Goal: Task Accomplishment & Management: Use online tool/utility

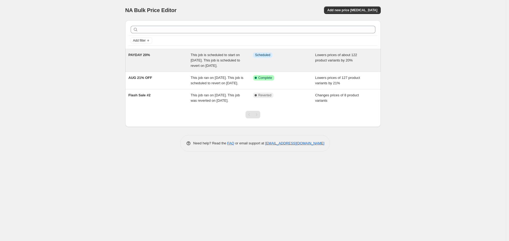
click at [204, 67] on span "This job is scheduled to start on August 25, 2025. This job is scheduled to rev…" at bounding box center [215, 60] width 49 height 15
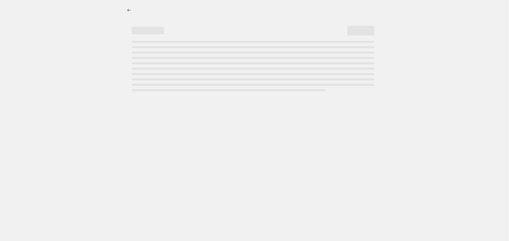
select select "percentage"
select select "no_change"
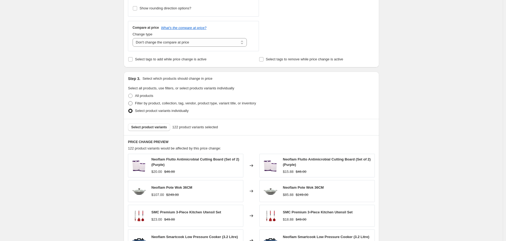
scroll to position [239, 0]
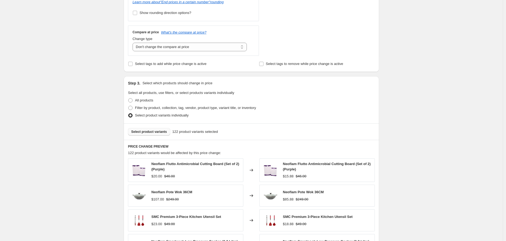
click at [157, 130] on span "Select product variants" at bounding box center [149, 132] width 36 height 4
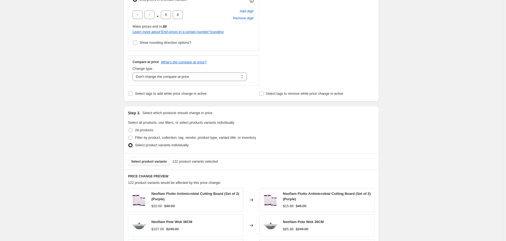
scroll to position [0, 0]
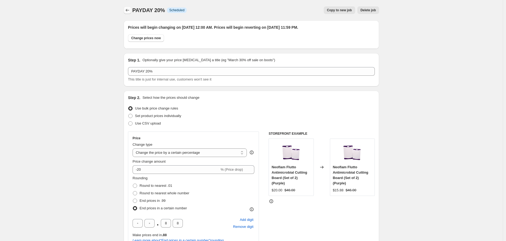
click at [128, 10] on icon "Price change jobs" at bounding box center [127, 10] width 3 height 3
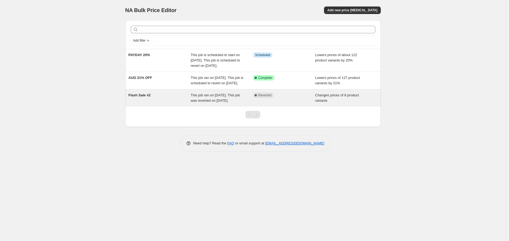
click at [180, 104] on div "Flash Sale #2" at bounding box center [160, 98] width 62 height 11
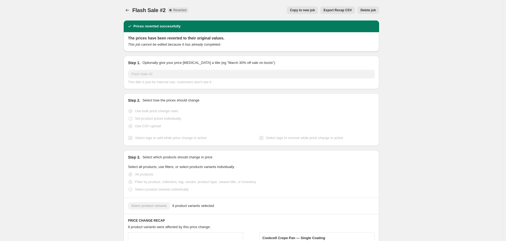
click at [309, 9] on span "Copy to new job" at bounding box center [302, 10] width 25 height 4
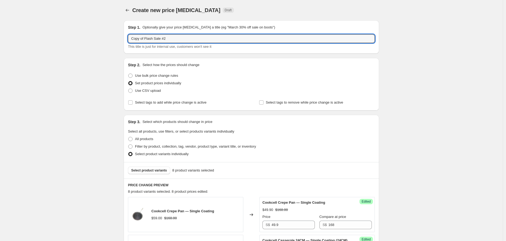
drag, startPoint x: 171, startPoint y: 41, endPoint x: 88, endPoint y: 41, distance: 83.1
type input "FLASH SALE (5-7 SEP)"
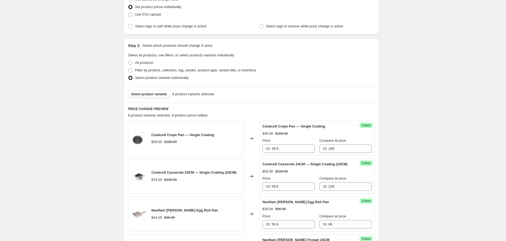
scroll to position [90, 0]
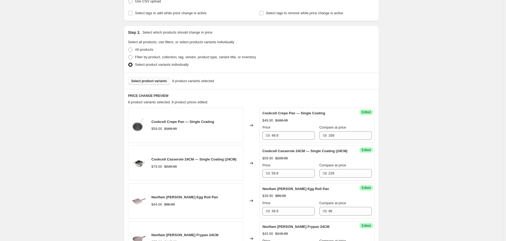
click at [154, 82] on span "Select product variants" at bounding box center [149, 81] width 36 height 4
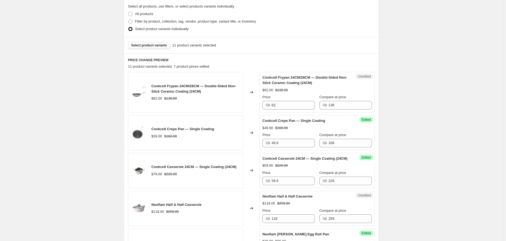
scroll to position [149, 0]
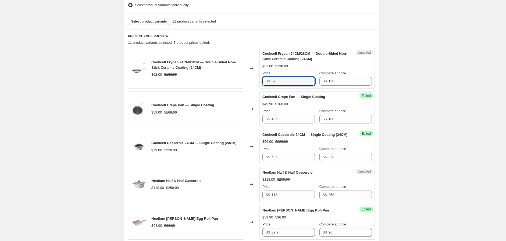
drag, startPoint x: 284, startPoint y: 80, endPoint x: 257, endPoint y: 80, distance: 26.6
click at [257, 80] on div "Cookcell Frypan 24CM/28CM — Double-Sided Non-Stick Ceramic Coating (24CM) $62.0…" at bounding box center [251, 68] width 247 height 41
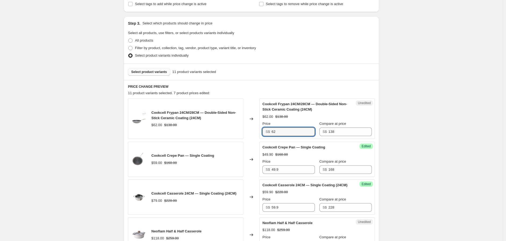
scroll to position [119, 0]
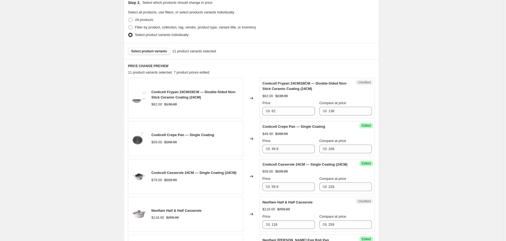
click at [397, 24] on div "Create new price change job. This page is ready Create new price change job Dra…" at bounding box center [251, 241] width 503 height 721
drag, startPoint x: 281, startPoint y: 112, endPoint x: 253, endPoint y: 115, distance: 28.5
click at [253, 115] on div "Cookcell Frypan 24CM/28CM — Double-Sided Non-Stick Ceramic Coating (24CM) $62.0…" at bounding box center [251, 98] width 247 height 41
type input "55.9"
drag, startPoint x: 282, startPoint y: 151, endPoint x: 259, endPoint y: 147, distance: 22.9
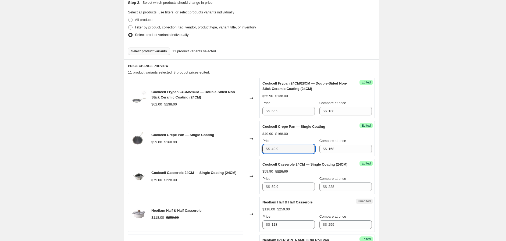
click at [260, 148] on div "Cookcell Crepe Pan — Single Coating $59.00 $168.00 Changed to Success Edited Co…" at bounding box center [251, 138] width 247 height 35
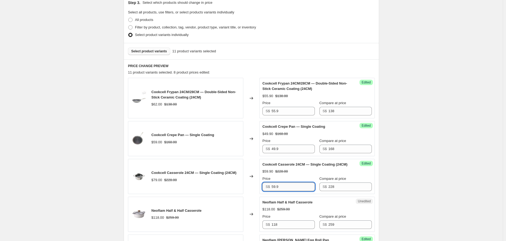
click at [286, 191] on input "59.9" at bounding box center [293, 187] width 43 height 9
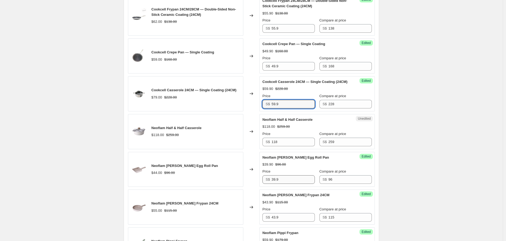
scroll to position [209, 0]
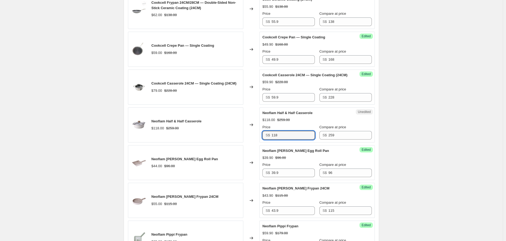
drag, startPoint x: 284, startPoint y: 142, endPoint x: 257, endPoint y: 140, distance: 26.4
click at [259, 141] on div "Neoflam Half & Half Casserole $118.00 $259.00 Changed to Unedited Neoflam Half …" at bounding box center [251, 125] width 247 height 35
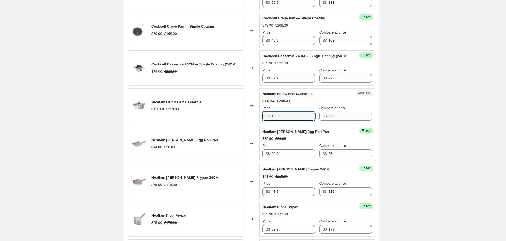
scroll to position [239, 0]
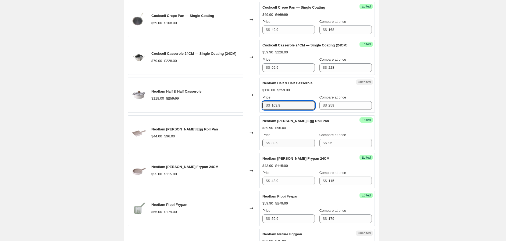
type input "103.9"
click at [300, 147] on input "39.9" at bounding box center [293, 143] width 43 height 9
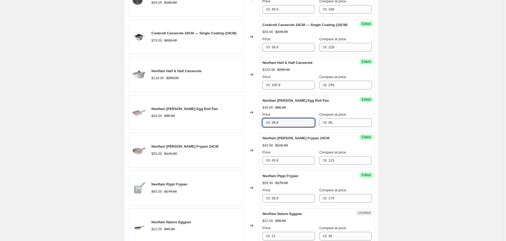
scroll to position [299, 0]
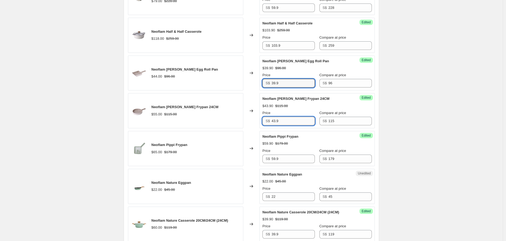
click at [285, 123] on input "43.9" at bounding box center [293, 121] width 43 height 9
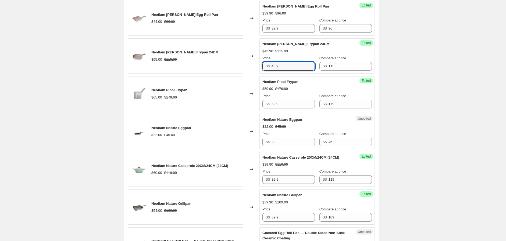
scroll to position [358, 0]
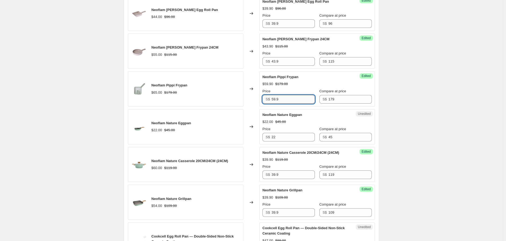
click at [283, 104] on input "59.9" at bounding box center [293, 99] width 43 height 9
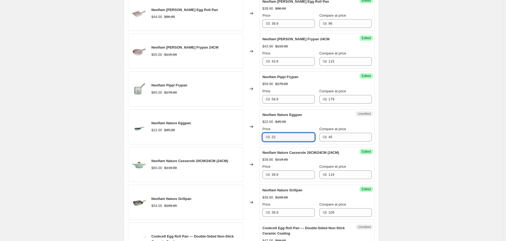
drag, startPoint x: 286, startPoint y: 142, endPoint x: 257, endPoint y: 142, distance: 29.3
click at [257, 142] on div "Neoflam Nature Eggpan $22.00 $45.00 Changed to Unedited Neoflam Nature Eggpan $…" at bounding box center [251, 126] width 247 height 35
type input "17.9"
click at [283, 179] on input "39.9" at bounding box center [293, 175] width 43 height 9
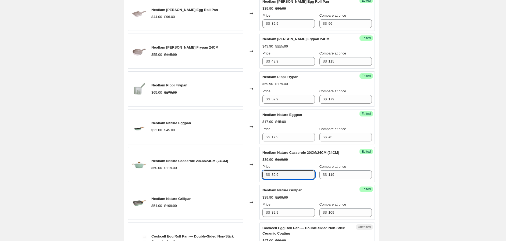
drag, startPoint x: 284, startPoint y: 182, endPoint x: 266, endPoint y: 181, distance: 18.0
click at [266, 179] on div "S$ 39.9" at bounding box center [288, 175] width 52 height 9
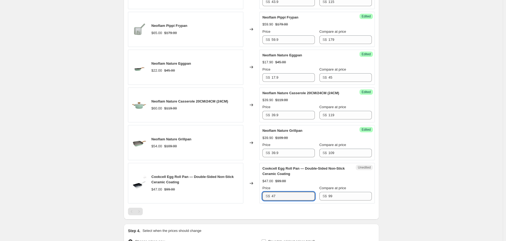
drag, startPoint x: 286, startPoint y: 202, endPoint x: 240, endPoint y: 200, distance: 46.3
click at [243, 203] on div "Cookcell Egg Roll Pan — Double-Sided Non-Stick Ceramic Coating $47.00 $99.00 Ch…" at bounding box center [251, 183] width 247 height 41
type input "39.9"
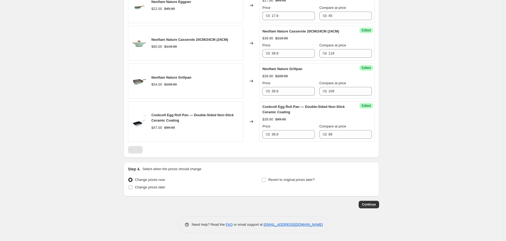
scroll to position [486, 0]
click at [163, 189] on span "Change prices later" at bounding box center [150, 188] width 30 height 4
click at [129, 186] on input "Change prices later" at bounding box center [128, 186] width 0 height 0
radio input "true"
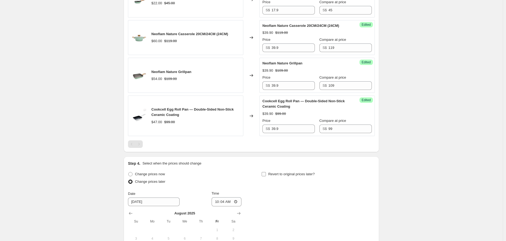
click at [283, 176] on span "Revert to original prices later?" at bounding box center [291, 174] width 47 height 4
click at [266, 177] on input "Revert to original prices later?" at bounding box center [264, 174] width 4 height 4
checkbox input "true"
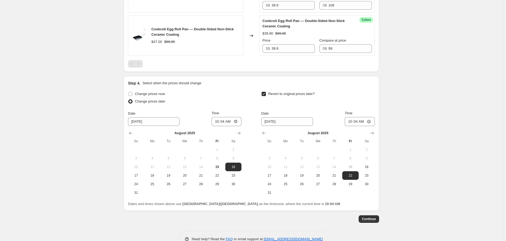
scroll to position [586, 0]
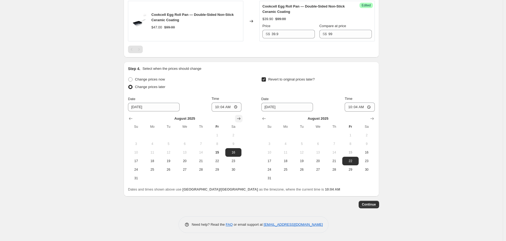
click at [238, 119] on icon "Show next month, September 2025" at bounding box center [238, 118] width 5 height 5
click at [147, 107] on input "8/16/2025" at bounding box center [154, 107] width 52 height 9
click at [216, 133] on button "5" at bounding box center [217, 135] width 16 height 9
click at [240, 117] on icon "Show next month, September 2025" at bounding box center [238, 118] width 5 height 5
click at [219, 137] on span "5" at bounding box center [217, 135] width 12 height 4
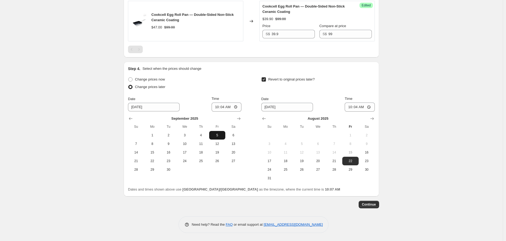
type input "9/5/2025"
click at [375, 116] on icon "Show next month, September 2025" at bounding box center [371, 118] width 5 height 5
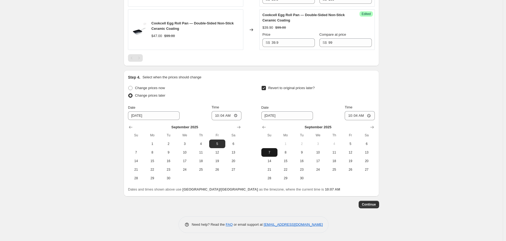
click at [272, 151] on span "7" at bounding box center [270, 153] width 12 height 4
type input "9/7/2025"
click at [218, 117] on input "10:04" at bounding box center [227, 115] width 30 height 9
type input "00:00"
click at [351, 117] on input "10:04" at bounding box center [360, 115] width 30 height 9
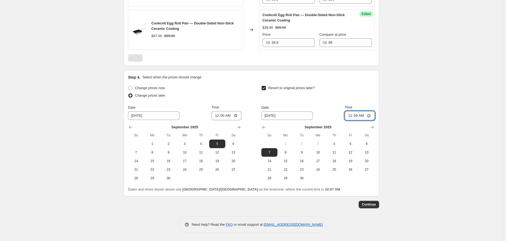
type input "23:59"
click at [372, 205] on span "Continue" at bounding box center [369, 205] width 14 height 4
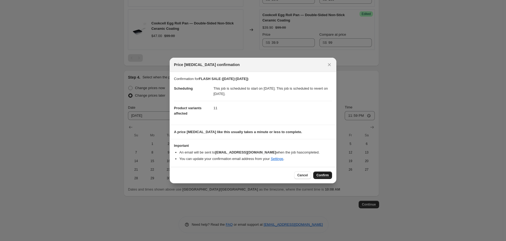
click at [319, 176] on span "Confirm" at bounding box center [322, 175] width 12 height 4
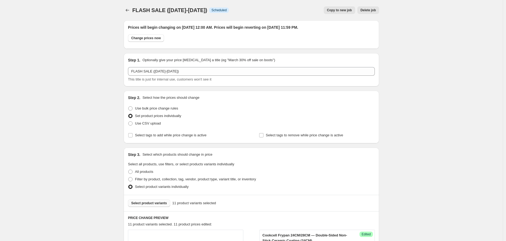
click at [340, 12] on span "Copy to new job" at bounding box center [339, 10] width 25 height 4
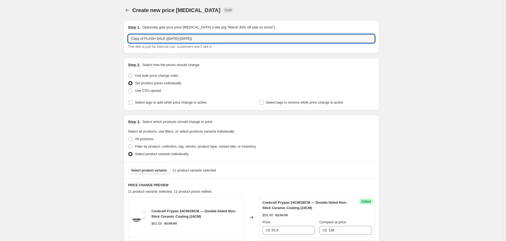
drag, startPoint x: 146, startPoint y: 38, endPoint x: 93, endPoint y: 38, distance: 53.0
drag, startPoint x: 158, startPoint y: 38, endPoint x: 153, endPoint y: 38, distance: 5.4
click at [153, 38] on input "FLASH SALE (5-7 SEP)" at bounding box center [251, 38] width 247 height 9
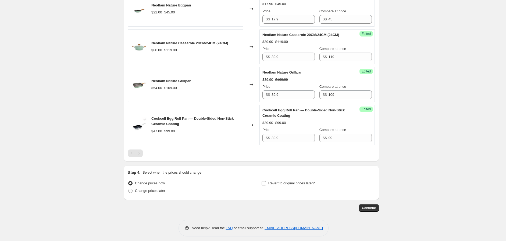
scroll to position [478, 0]
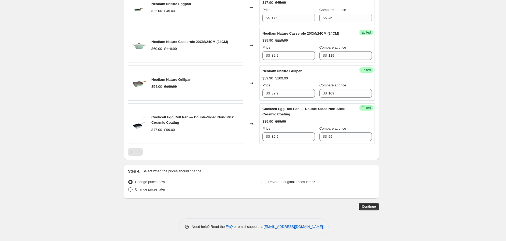
type input "FLASH SALE (12-14 SEP)"
click at [159, 192] on span "Change prices later" at bounding box center [150, 190] width 30 height 4
click at [129, 188] on input "Change prices later" at bounding box center [128, 188] width 0 height 0
radio input "true"
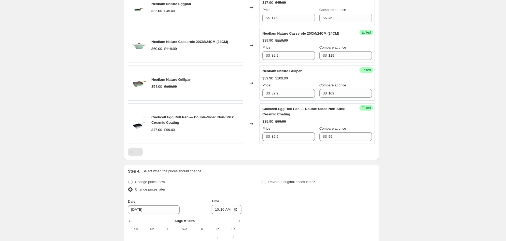
click at [297, 185] on span "Revert to original prices later?" at bounding box center [291, 182] width 47 height 5
click at [266, 184] on input "Revert to original prices later?" at bounding box center [264, 182] width 4 height 4
checkbox input "true"
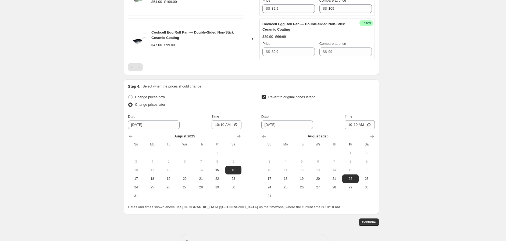
scroll to position [586, 0]
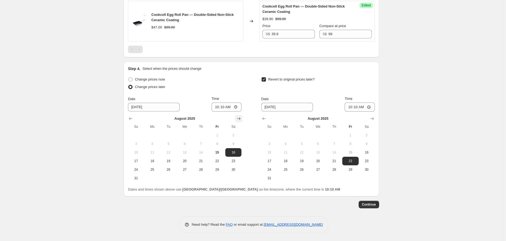
click at [241, 120] on icon "Show next month, September 2025" at bounding box center [238, 118] width 5 height 5
click at [218, 143] on span "12" at bounding box center [217, 144] width 12 height 4
type input "9/12/2025"
click at [373, 116] on icon "Show next month, September 2025" at bounding box center [371, 118] width 5 height 5
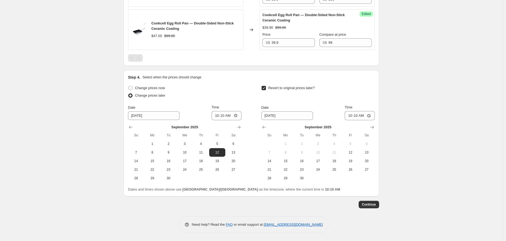
scroll to position [577, 0]
click at [270, 162] on span "14" at bounding box center [270, 161] width 12 height 4
type input "9/14/2025"
click at [217, 116] on input "10:10" at bounding box center [227, 115] width 30 height 9
type input "00:00"
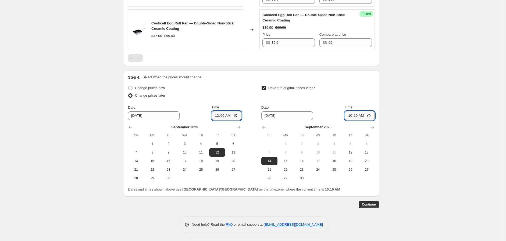
click at [353, 115] on input "10:10" at bounding box center [360, 115] width 30 height 9
click at [351, 115] on input "12:59" at bounding box center [360, 115] width 30 height 9
type input "23:59"
click at [370, 205] on span "Continue" at bounding box center [369, 205] width 14 height 4
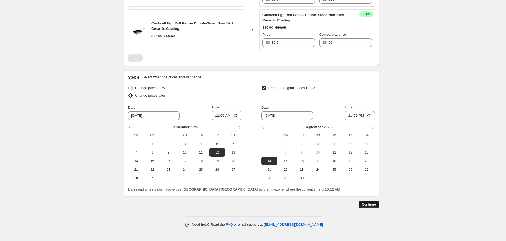
scroll to position [0, 0]
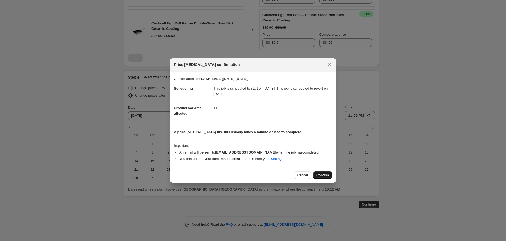
click at [321, 175] on span "Confirm" at bounding box center [322, 175] width 12 height 4
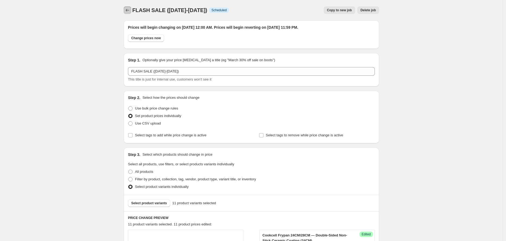
click at [129, 8] on icon "Price change jobs" at bounding box center [127, 10] width 5 height 5
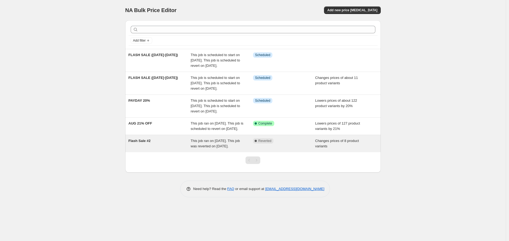
click at [221, 148] on span "This job ran on July 16, 2025. This job was reverted on July 21, 2025." at bounding box center [215, 143] width 49 height 9
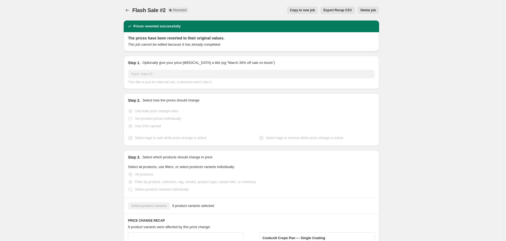
click at [368, 9] on span "Delete job" at bounding box center [368, 10] width 15 height 4
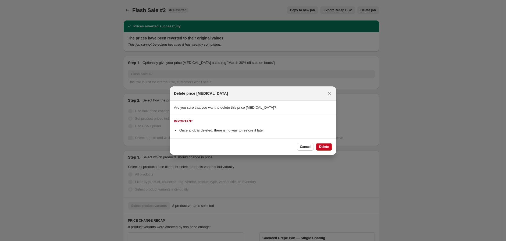
click at [322, 149] on span "Delete" at bounding box center [324, 147] width 10 height 4
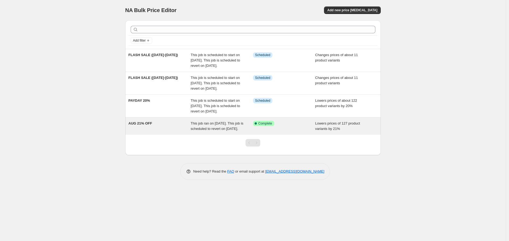
click at [245, 132] on div "This job ran on August 13, 2025. This job is scheduled to revert on August 24, …" at bounding box center [222, 126] width 62 height 11
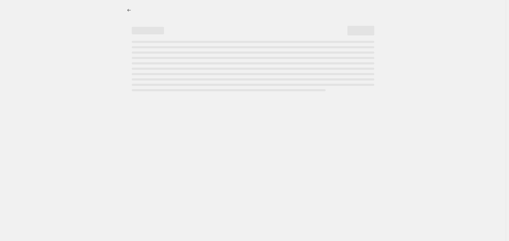
select select "percentage"
select select "no_change"
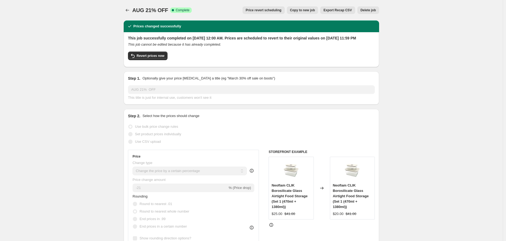
click at [305, 9] on span "Copy to new job" at bounding box center [302, 10] width 25 height 4
select select "percentage"
select select "no_change"
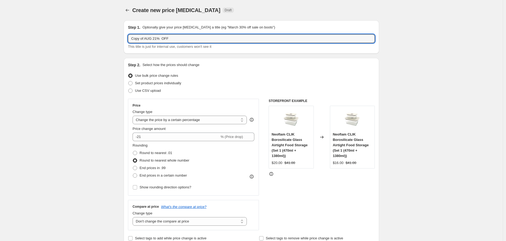
drag, startPoint x: 187, startPoint y: 42, endPoint x: 77, endPoint y: 43, distance: 110.0
type input "9.9 SALE 21%"
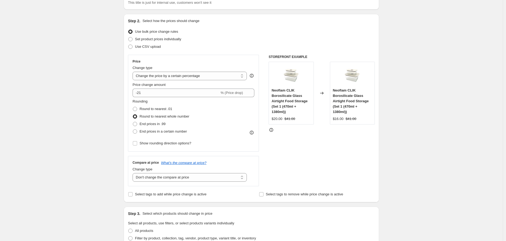
scroll to position [60, 0]
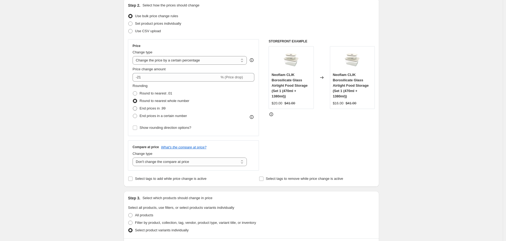
click at [156, 110] on span "End prices in .99" at bounding box center [153, 108] width 26 height 4
click at [133, 107] on input "End prices in .99" at bounding box center [133, 106] width 0 height 0
radio input "true"
click at [165, 129] on span "Show rounding direction options?" at bounding box center [166, 128] width 52 height 4
click at [137, 129] on input "Show rounding direction options?" at bounding box center [135, 128] width 4 height 4
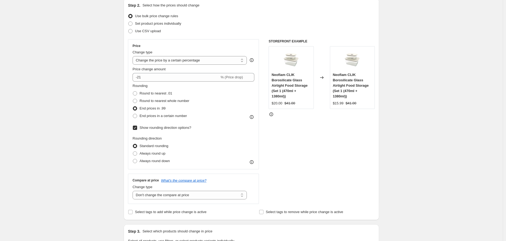
click at [165, 129] on span "Show rounding direction options?" at bounding box center [166, 128] width 52 height 4
click at [137, 129] on input "Show rounding direction options?" at bounding box center [135, 128] width 4 height 4
checkbox input "false"
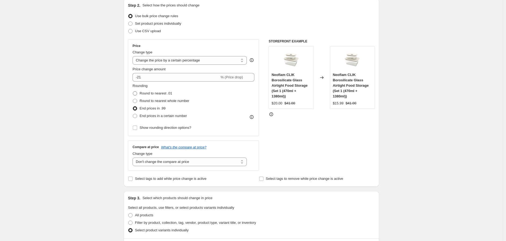
click at [162, 95] on span "Round to nearest .01" at bounding box center [156, 93] width 33 height 4
click at [133, 92] on input "Round to nearest .01" at bounding box center [133, 91] width 0 height 0
radio input "true"
click at [165, 100] on span "Round to nearest whole number" at bounding box center [165, 101] width 50 height 4
click at [133, 99] on input "Round to nearest whole number" at bounding box center [133, 99] width 0 height 0
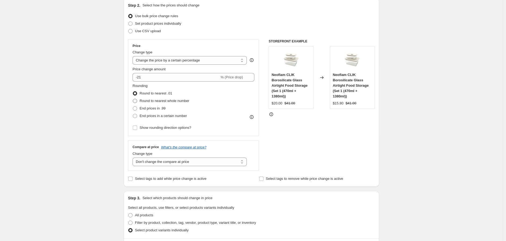
radio input "true"
click at [86, 138] on div "Create new price change job. This page is ready Create new price change job Dra…" at bounding box center [251, 218] width 503 height 557
click at [145, 110] on span "End prices in .99" at bounding box center [153, 108] width 26 height 4
click at [133, 107] on input "End prices in .99" at bounding box center [133, 106] width 0 height 0
radio input "true"
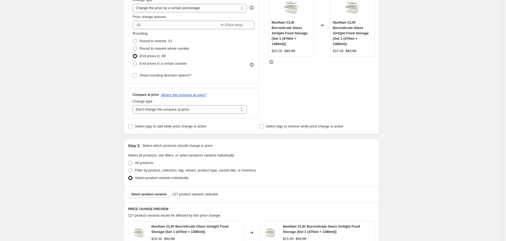
scroll to position [119, 0]
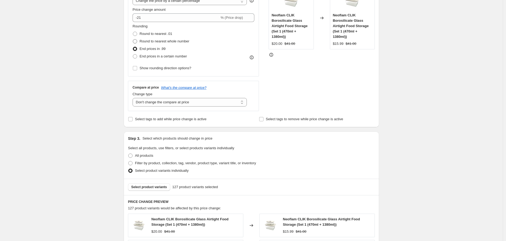
click at [166, 43] on span "Round to nearest whole number" at bounding box center [165, 41] width 50 height 4
click at [133, 40] on input "Round to nearest whole number" at bounding box center [133, 39] width 0 height 0
radio input "true"
click at [163, 49] on span "End prices in .99" at bounding box center [153, 49] width 26 height 4
click at [133, 47] on input "End prices in .99" at bounding box center [133, 47] width 0 height 0
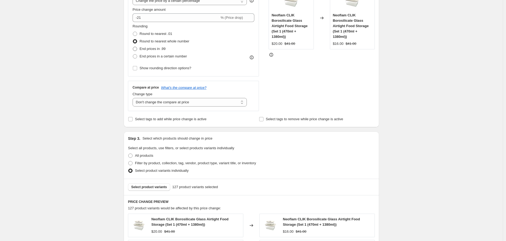
radio input "true"
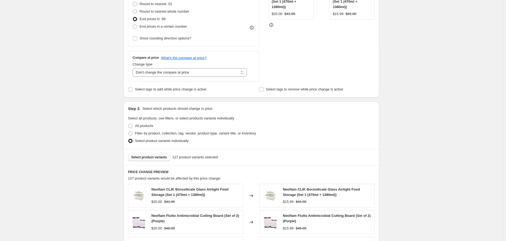
click at [160, 158] on span "Select product variants" at bounding box center [149, 157] width 36 height 4
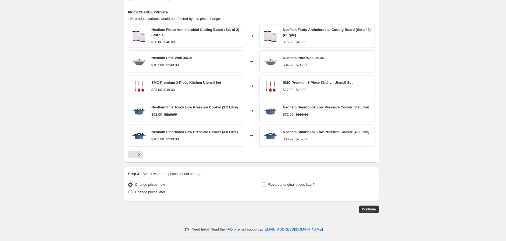
scroll to position [315, 0]
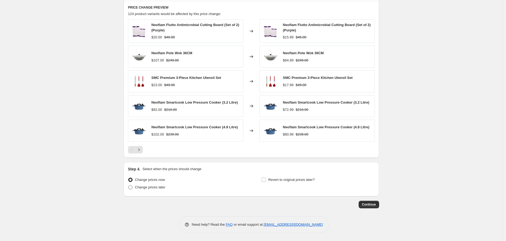
click at [152, 190] on span "Change prices later" at bounding box center [150, 187] width 30 height 5
click at [129, 186] on input "Change prices later" at bounding box center [128, 186] width 0 height 0
radio input "true"
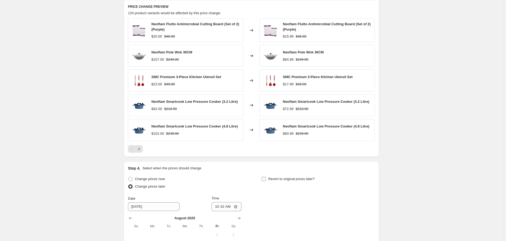
click at [307, 181] on span "Revert to original prices later?" at bounding box center [291, 179] width 47 height 4
click at [266, 182] on input "Revert to original prices later?" at bounding box center [264, 179] width 4 height 4
checkbox input "true"
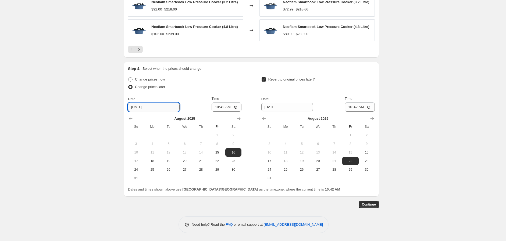
click at [144, 109] on input "8/16/2025" at bounding box center [154, 107] width 52 height 9
click at [241, 119] on icon "Show next month, September 2025" at bounding box center [238, 119] width 3 height 3
click at [204, 134] on span "4" at bounding box center [201, 135] width 12 height 4
type input "9/4/2025"
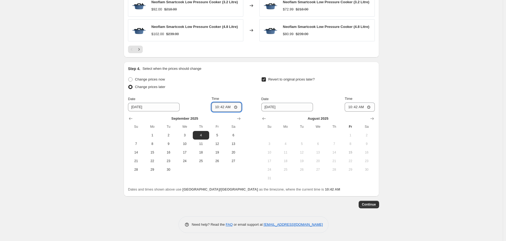
click at [218, 106] on input "10:42" at bounding box center [227, 107] width 30 height 9
type input "00:00"
click at [275, 108] on input "8/22/2025" at bounding box center [287, 107] width 52 height 9
click at [376, 120] on button "Show next month, September 2025" at bounding box center [372, 119] width 8 height 8
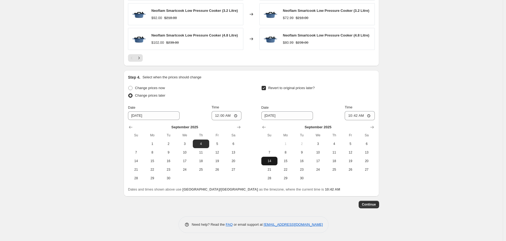
click at [275, 161] on span "14" at bounding box center [270, 161] width 12 height 4
type input "9/14/2025"
click at [353, 117] on input "10:42" at bounding box center [360, 115] width 30 height 9
type input "23:59"
drag, startPoint x: 413, startPoint y: 164, endPoint x: 412, endPoint y: 172, distance: 7.9
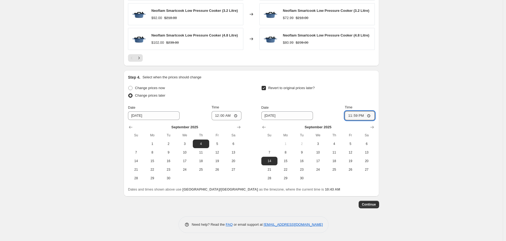
click at [374, 208] on button "Continue" at bounding box center [369, 205] width 20 height 8
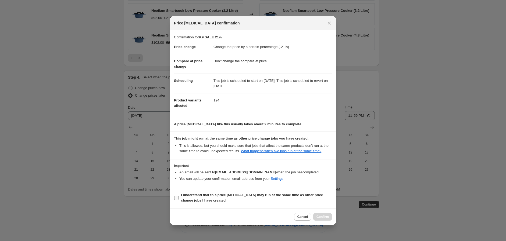
click at [279, 195] on b "I understand that this price change job may run at the same time as other price…" at bounding box center [252, 197] width 142 height 9
click at [179, 196] on input "I understand that this price change job may run at the same time as other price…" at bounding box center [176, 198] width 4 height 4
checkbox input "true"
click at [326, 214] on button "Confirm" at bounding box center [322, 218] width 19 height 8
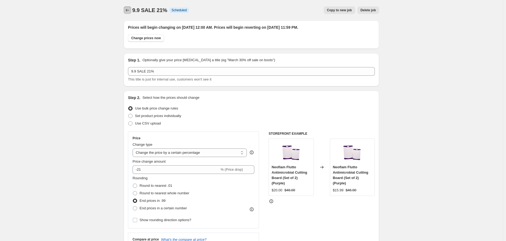
click at [129, 8] on icon "Price change jobs" at bounding box center [127, 10] width 5 height 5
